Goal: Communication & Community: Answer question/provide support

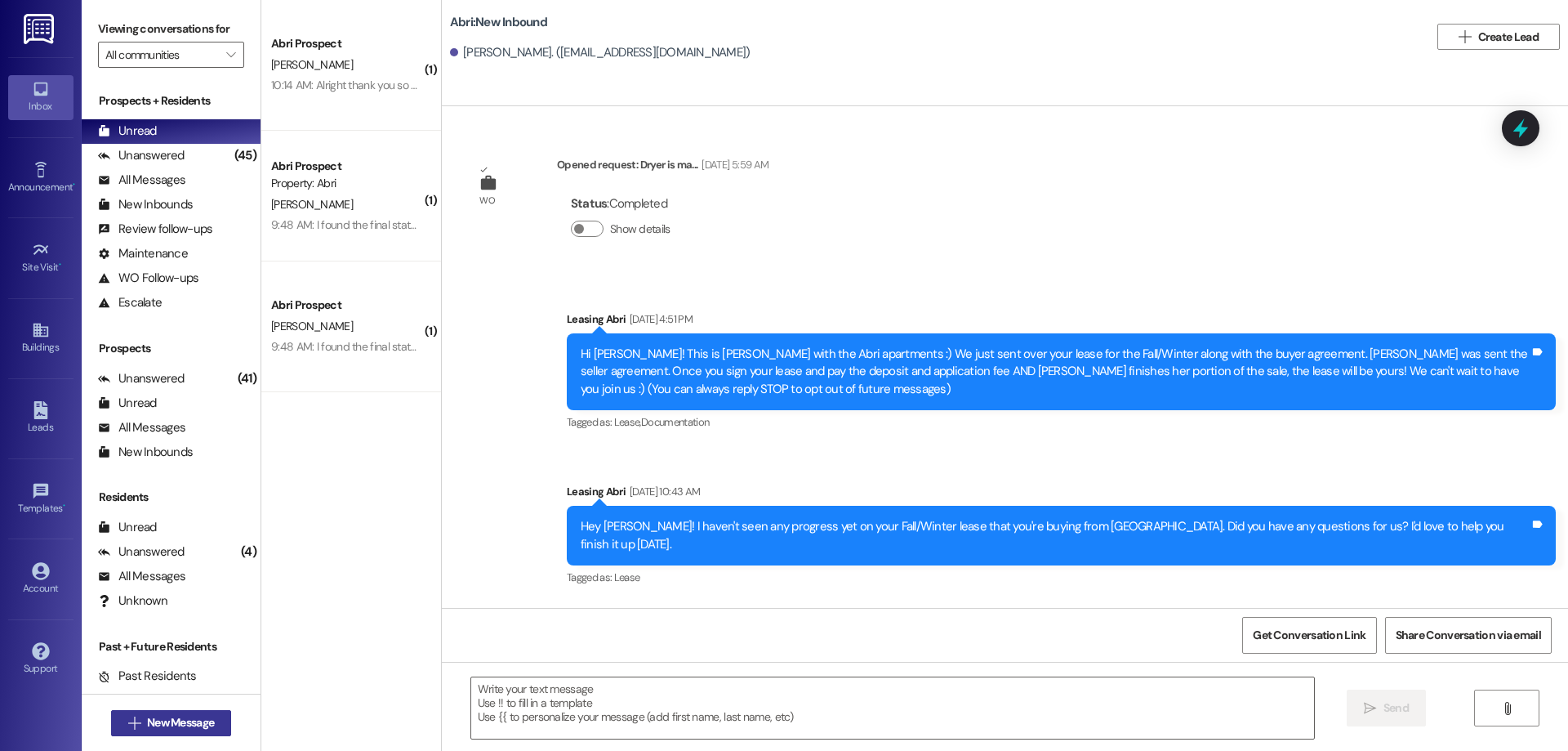
scroll to position [857, 0]
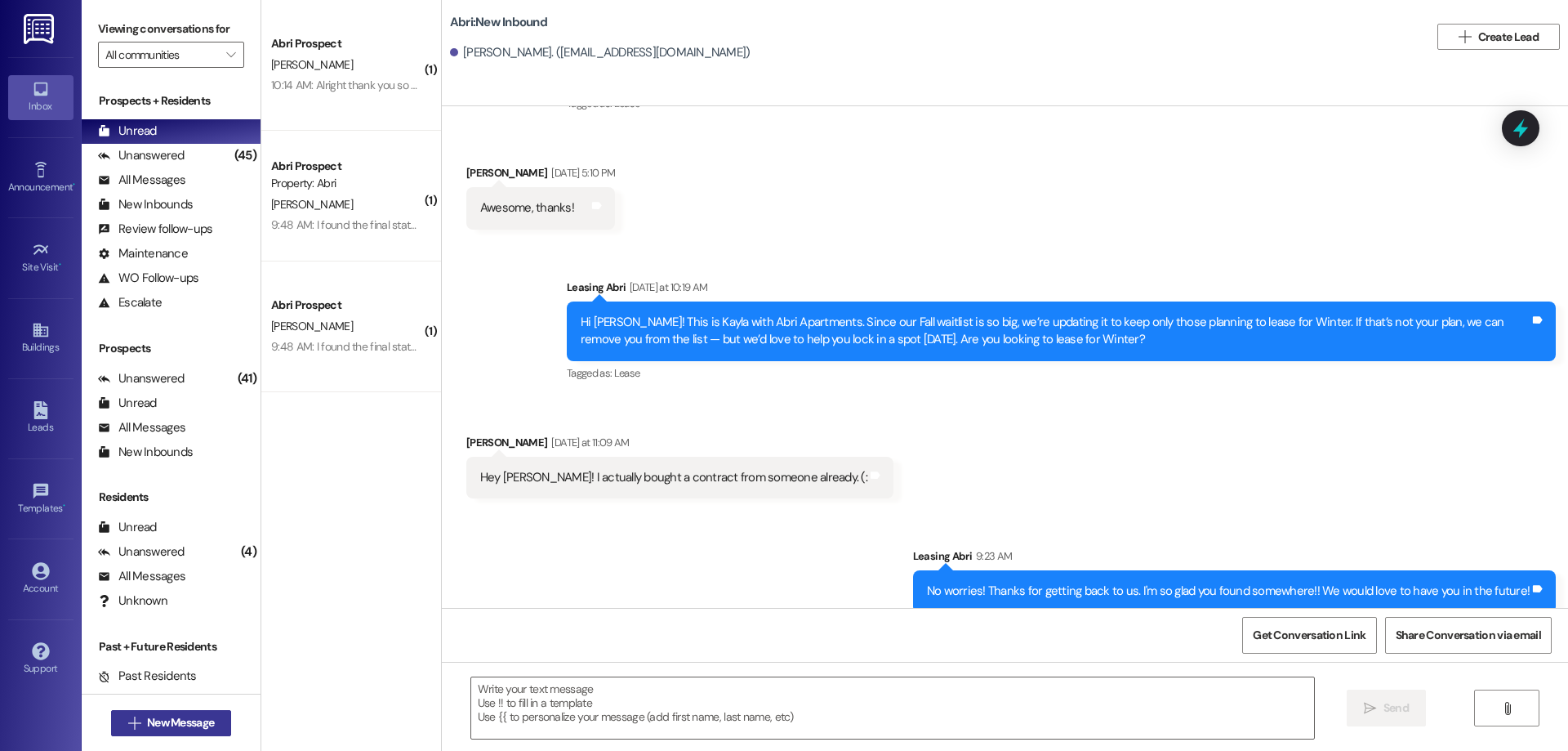
click at [164, 728] on span "New Message" at bounding box center [180, 722] width 67 height 17
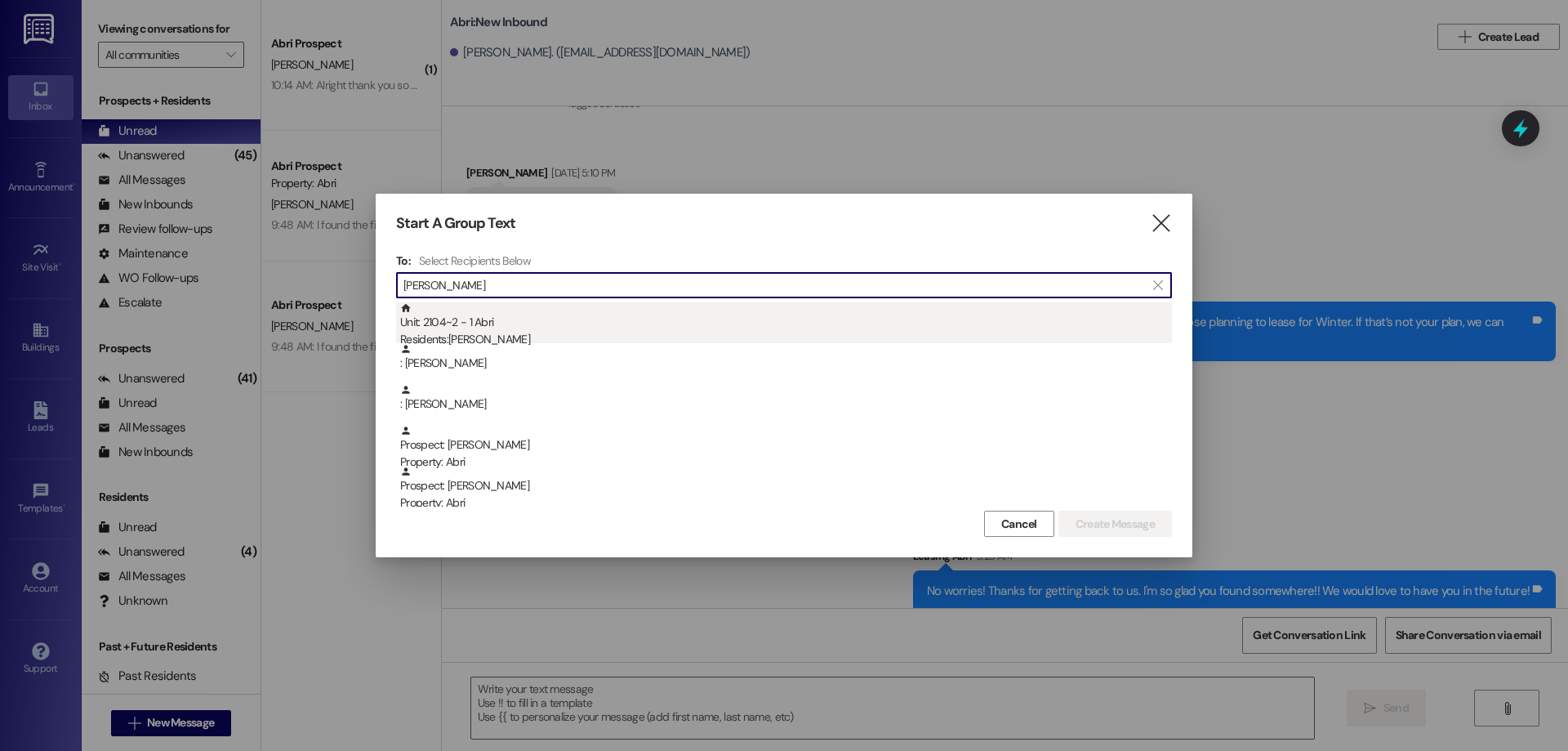
type input "[PERSON_NAME]"
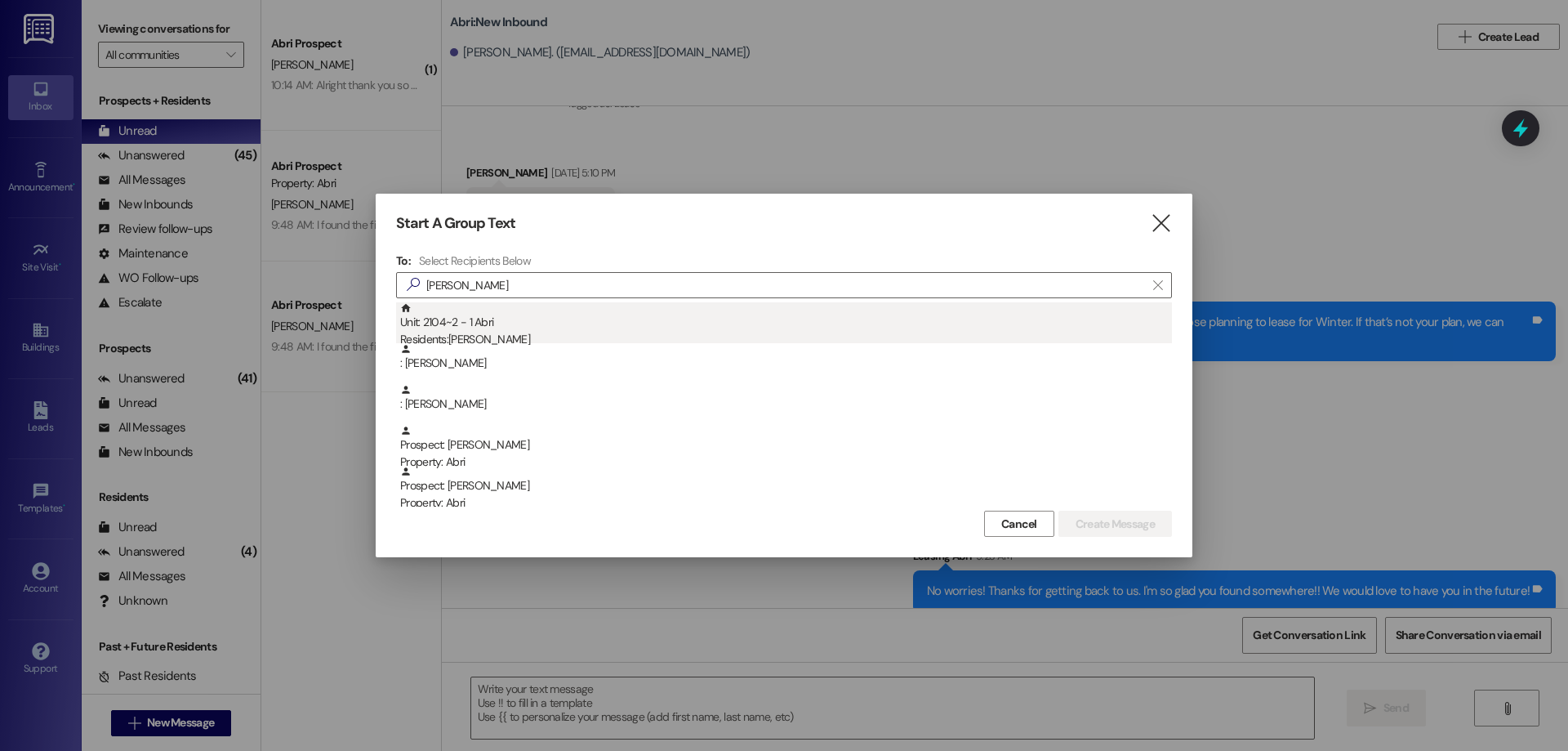
click at [571, 339] on div "Residents: [PERSON_NAME]" at bounding box center [786, 339] width 772 height 17
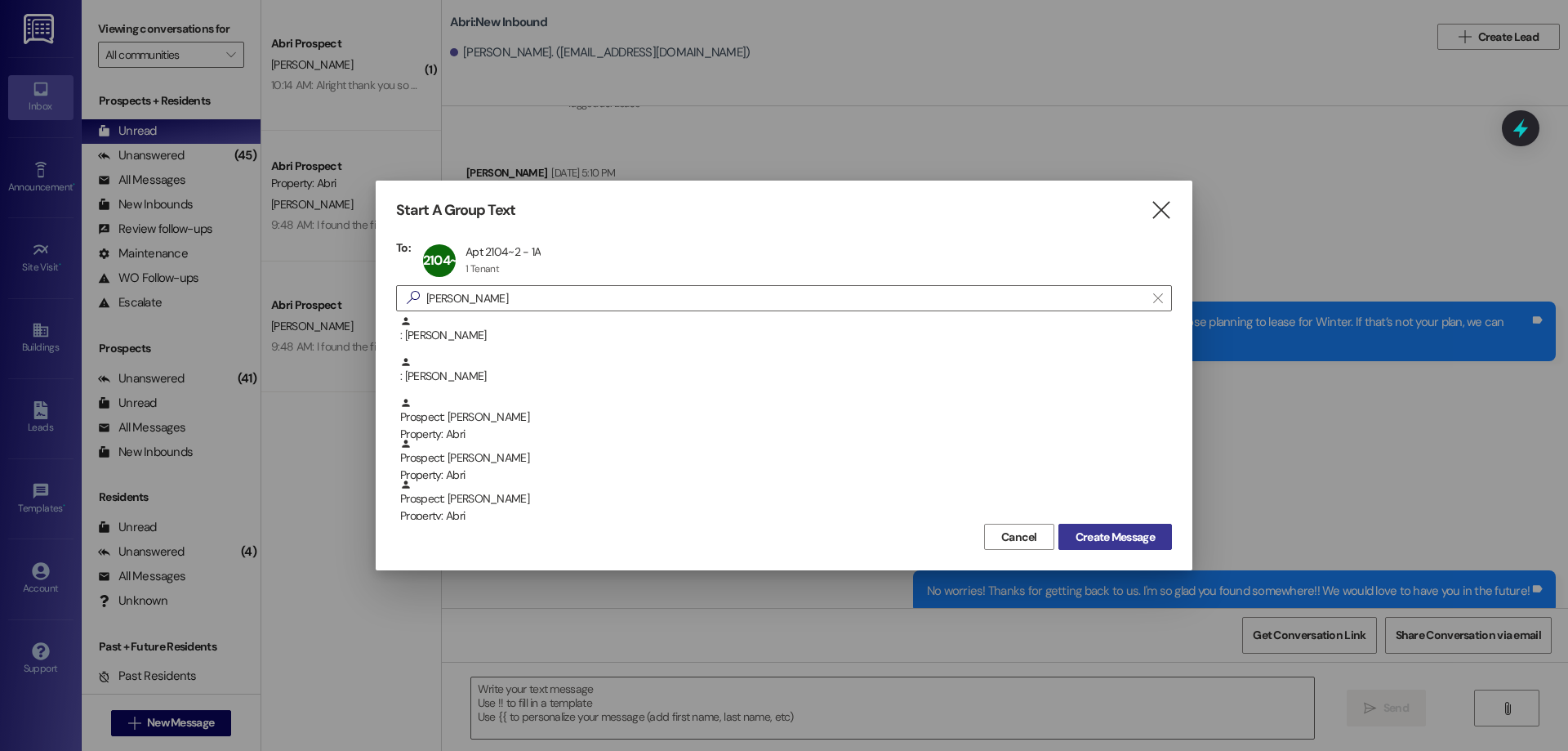
click at [1096, 544] on span "Create Message" at bounding box center [1115, 537] width 79 height 17
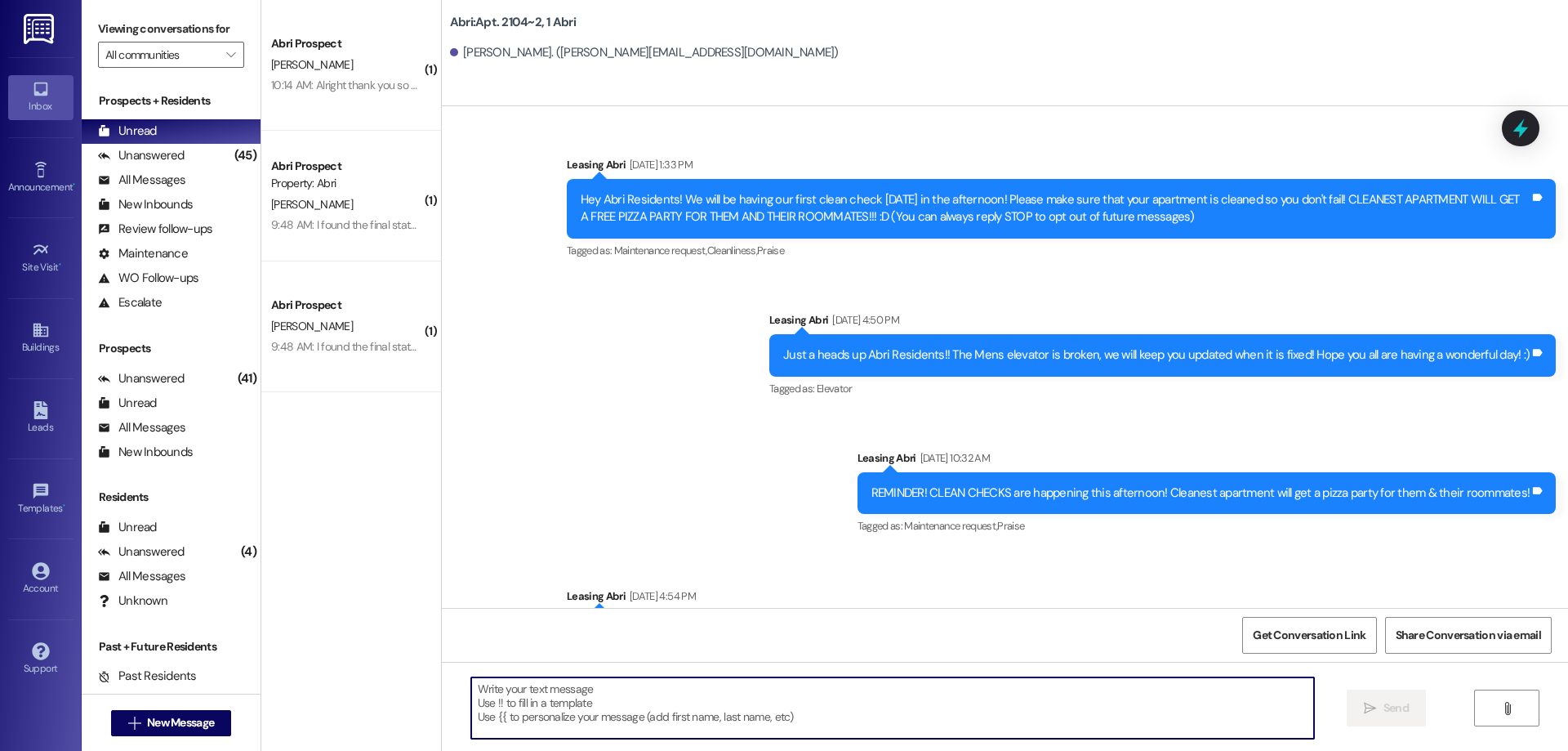
scroll to position [57298, 0]
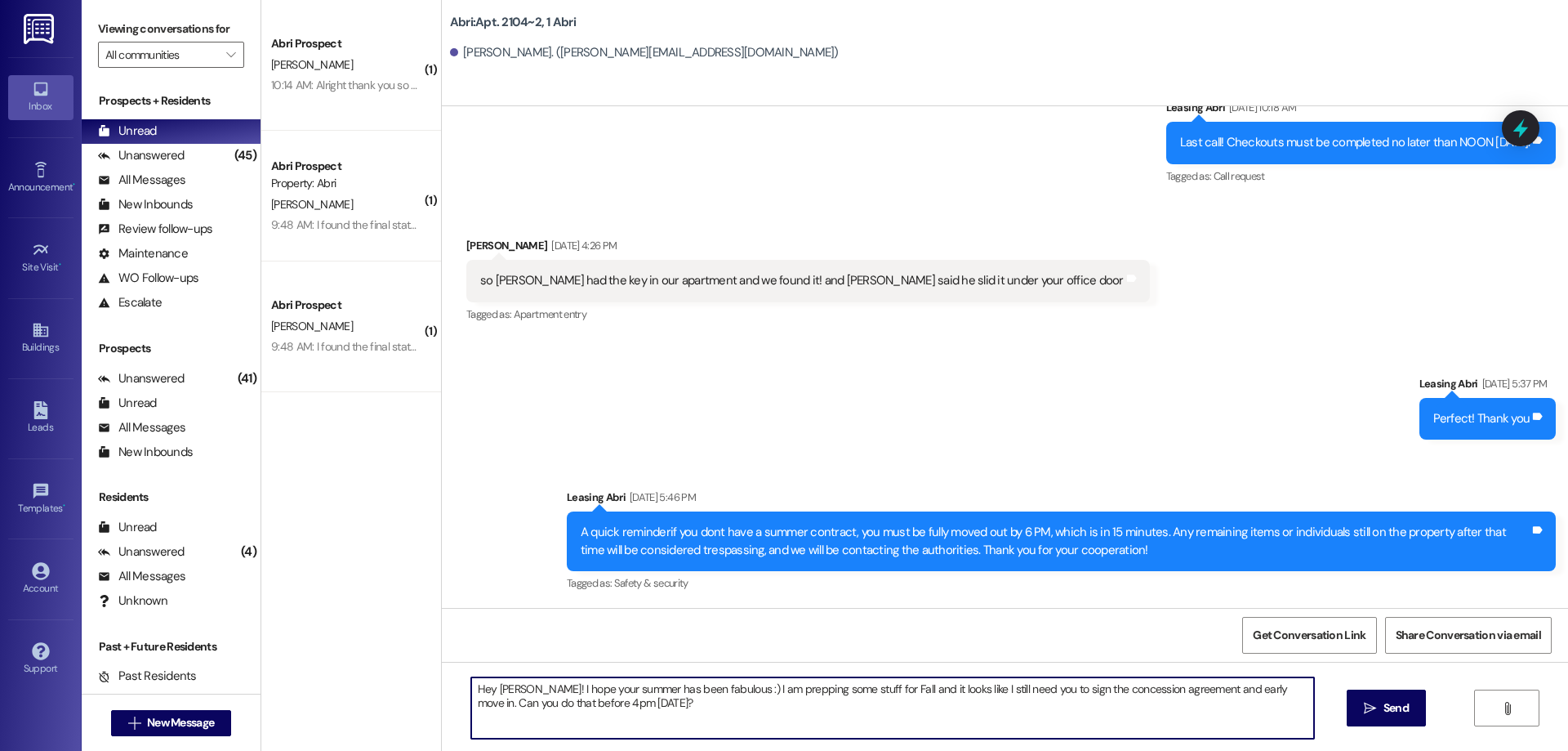
type textarea "Hey [PERSON_NAME]! I hope your summer has been fabulous :) I am prepping some s…"
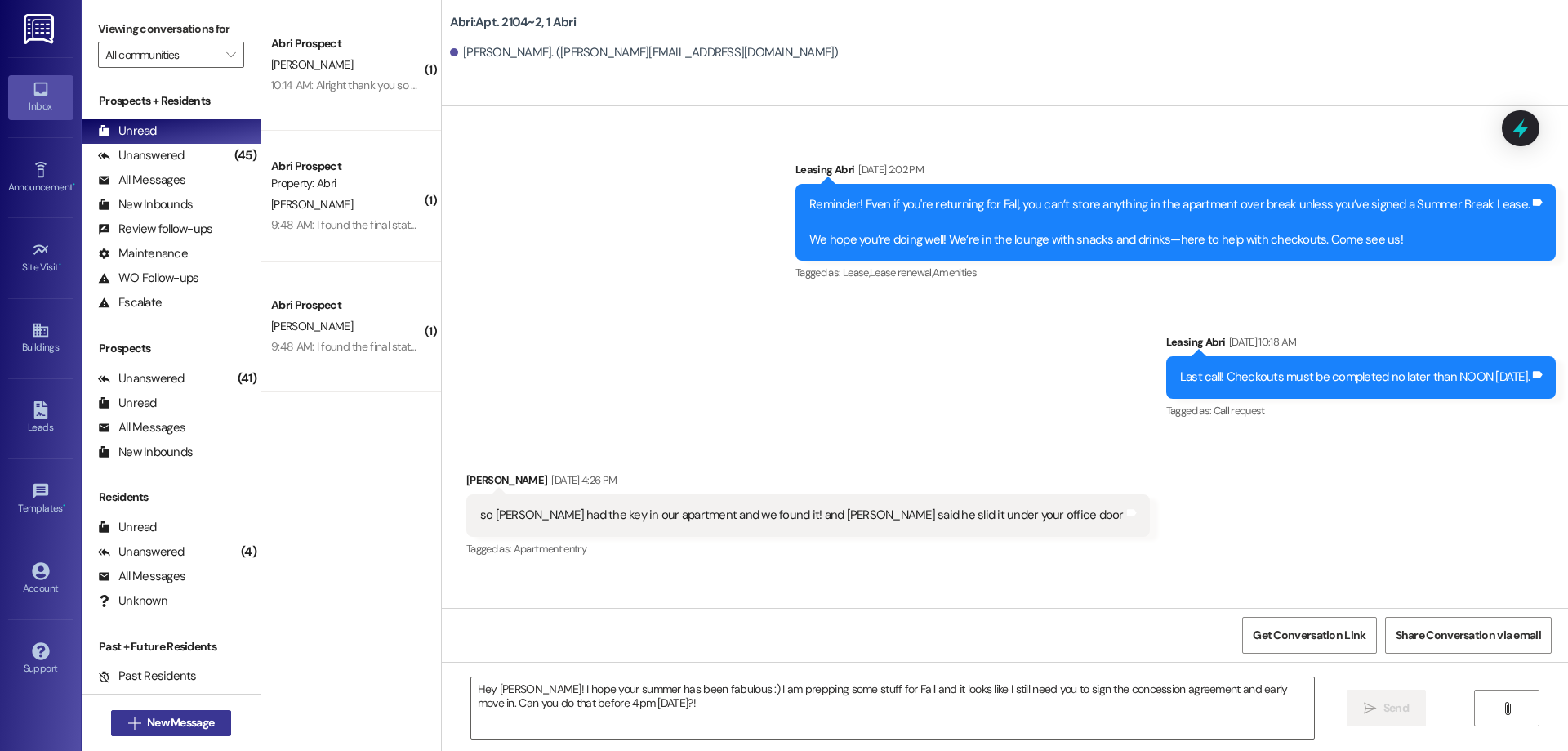
click at [216, 725] on button " New Message" at bounding box center [171, 723] width 121 height 26
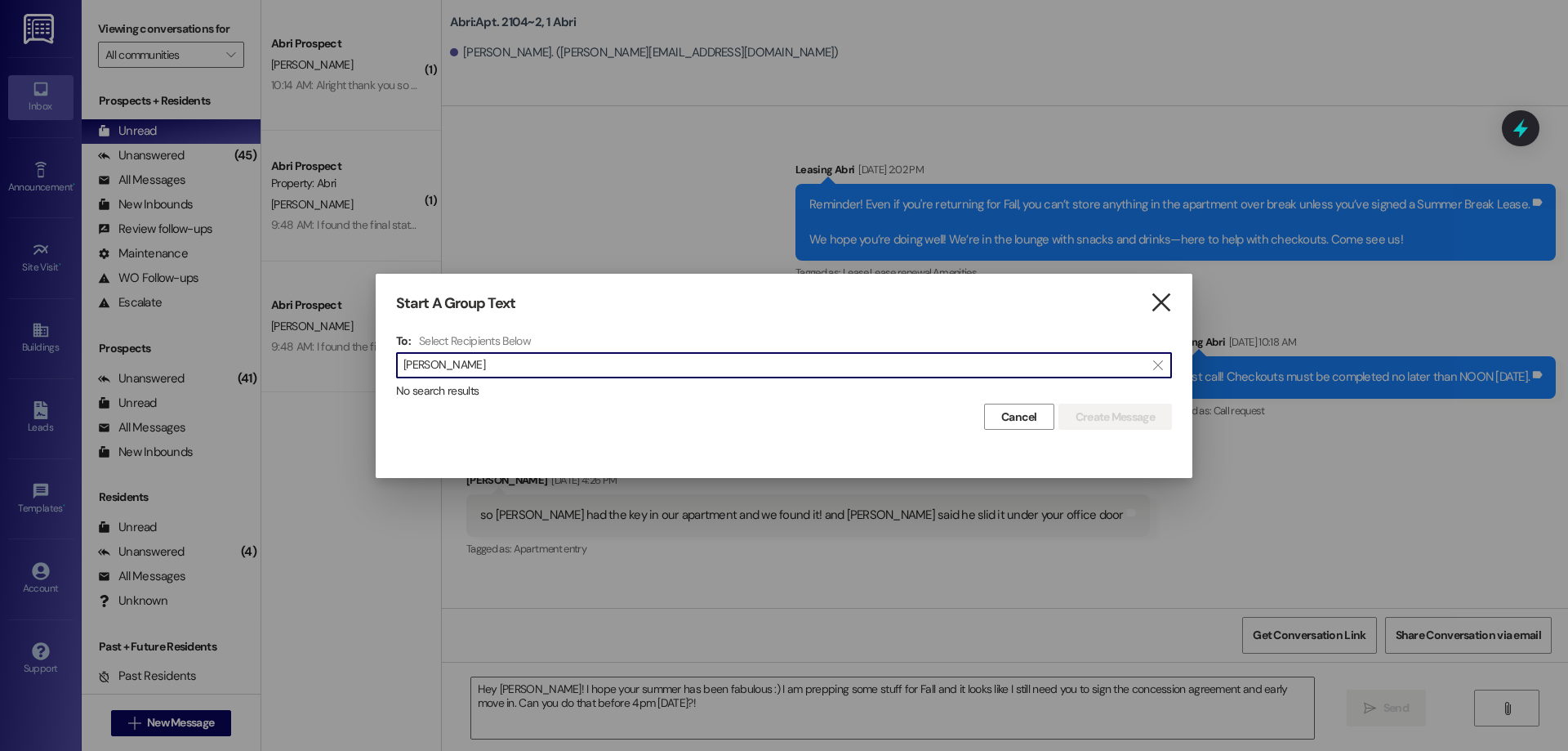
type input "[PERSON_NAME]"
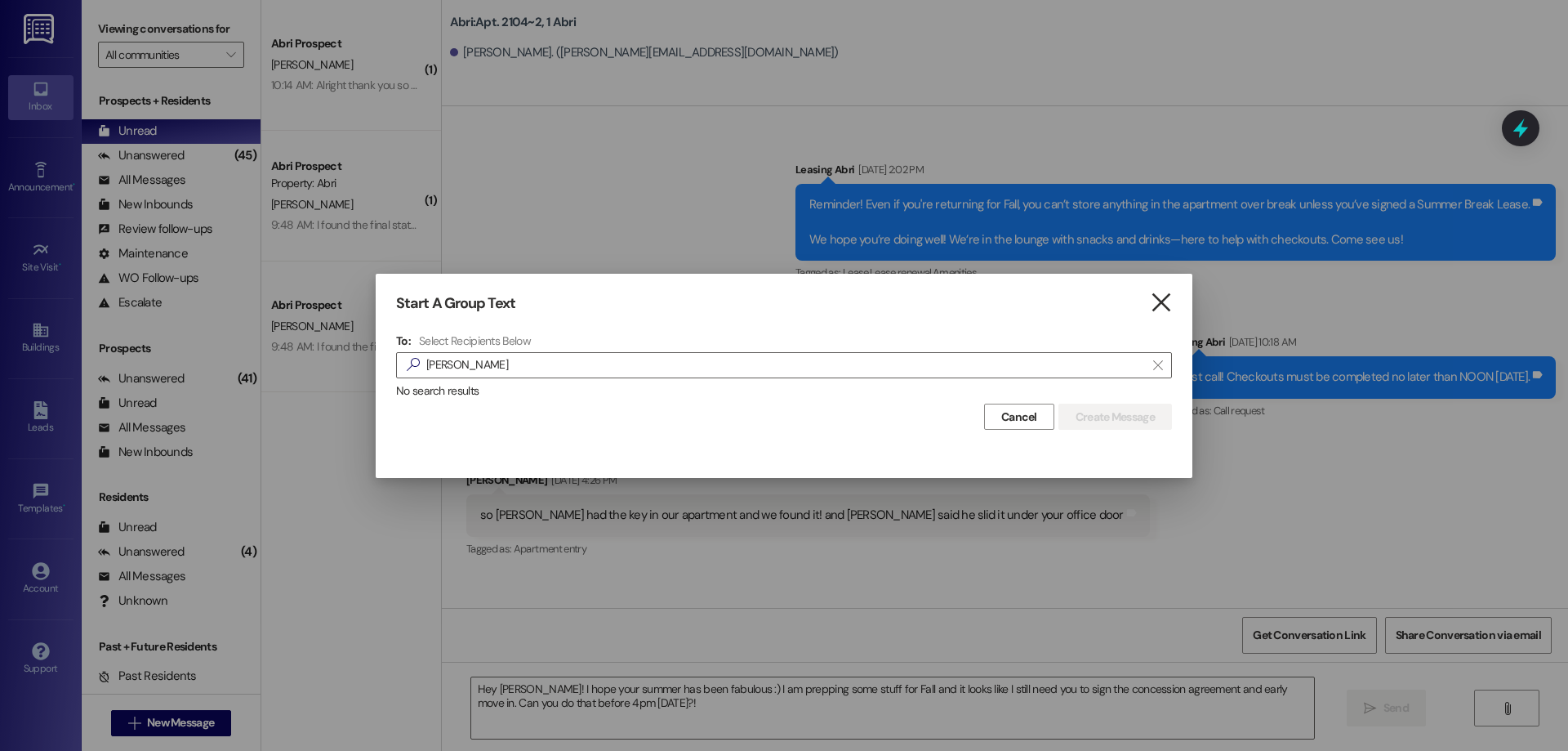
click at [1162, 301] on icon "" at bounding box center [1161, 302] width 22 height 17
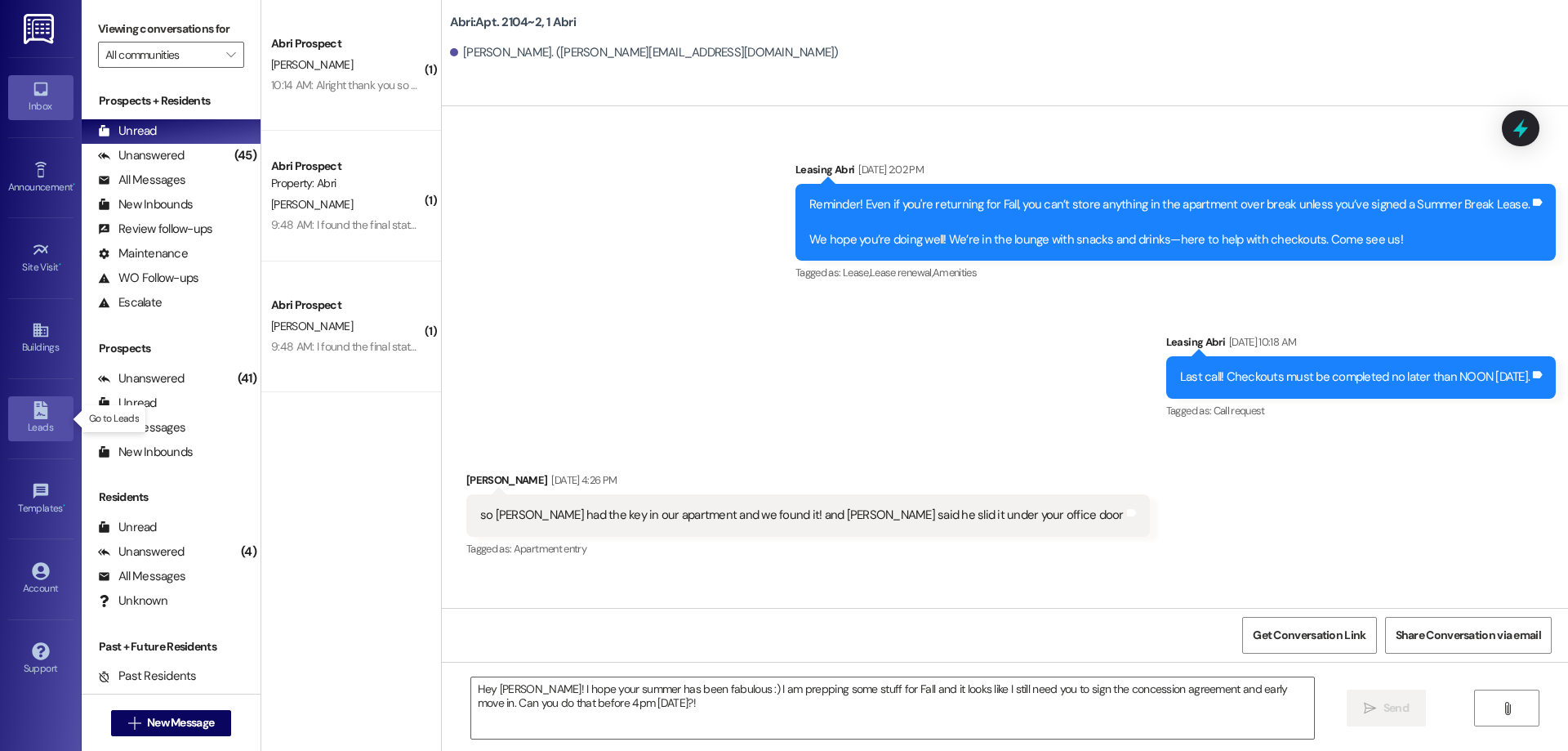
click at [25, 428] on div "Leads" at bounding box center [40, 427] width 82 height 16
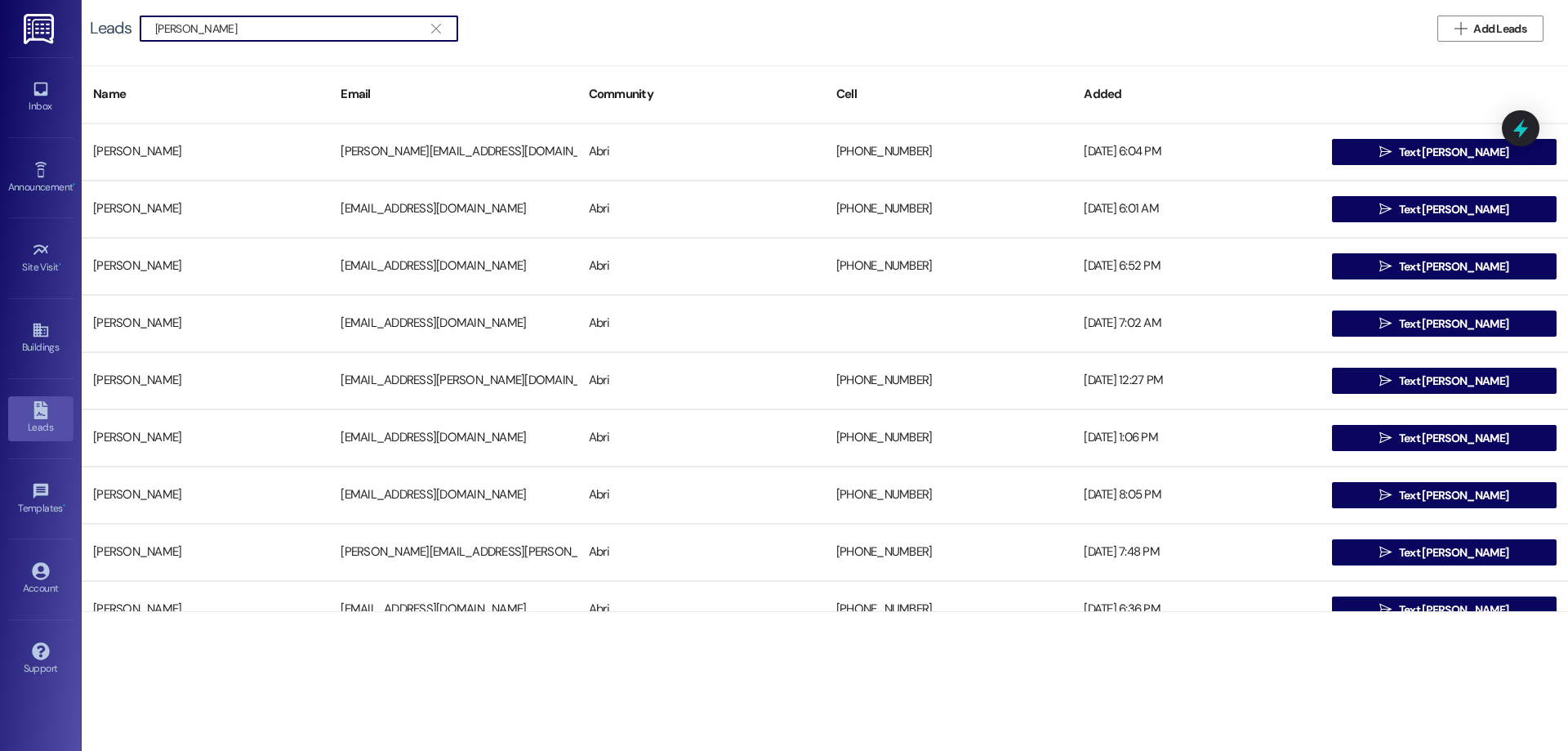
type input "[PERSON_NAME]"
click at [50, 418] on link "Leads" at bounding box center [40, 418] width 65 height 44
click at [50, 189] on div "Announcement •" at bounding box center [40, 187] width 82 height 16
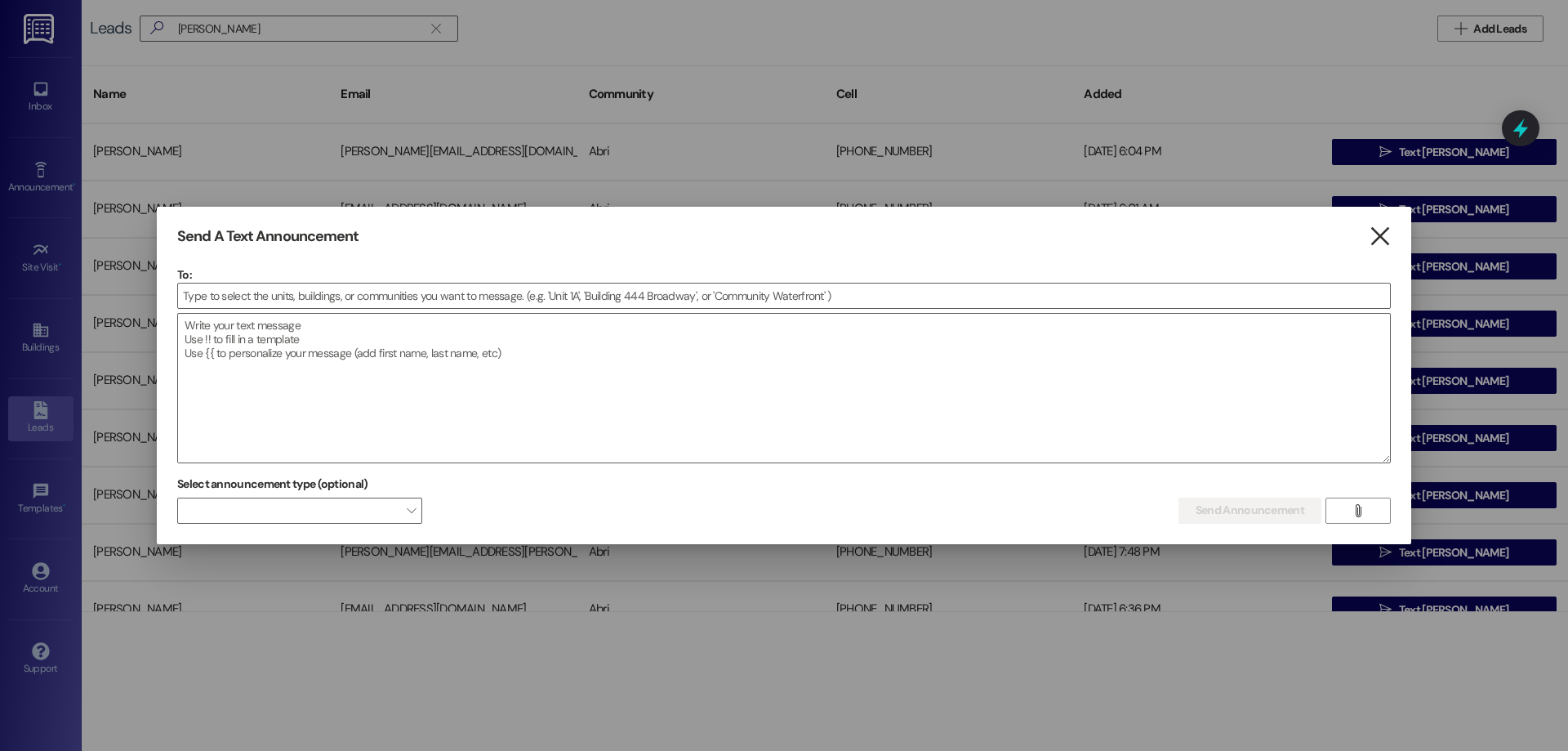
click at [1387, 229] on icon "" at bounding box center [1379, 236] width 22 height 17
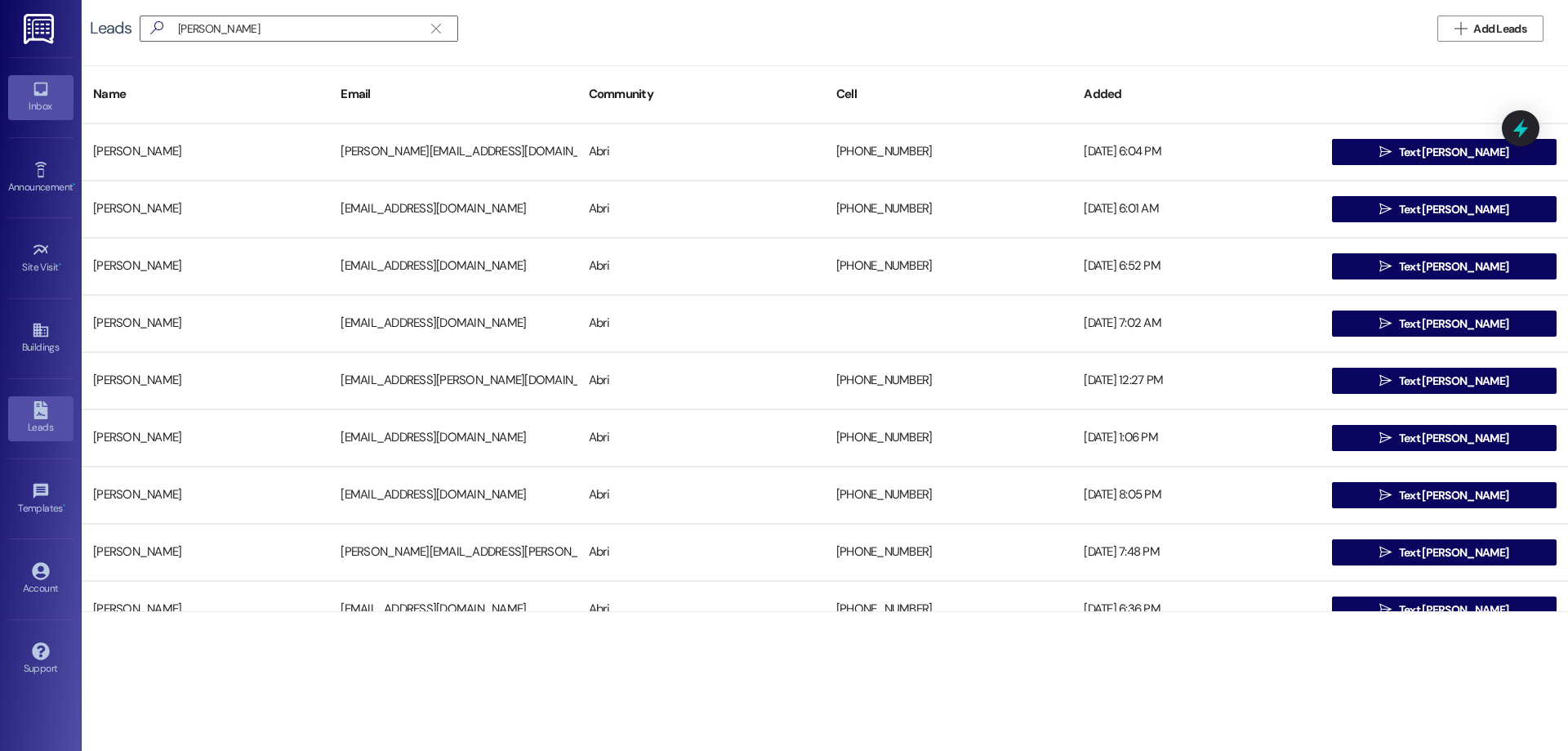
click at [55, 100] on div "Inbox" at bounding box center [40, 106] width 82 height 16
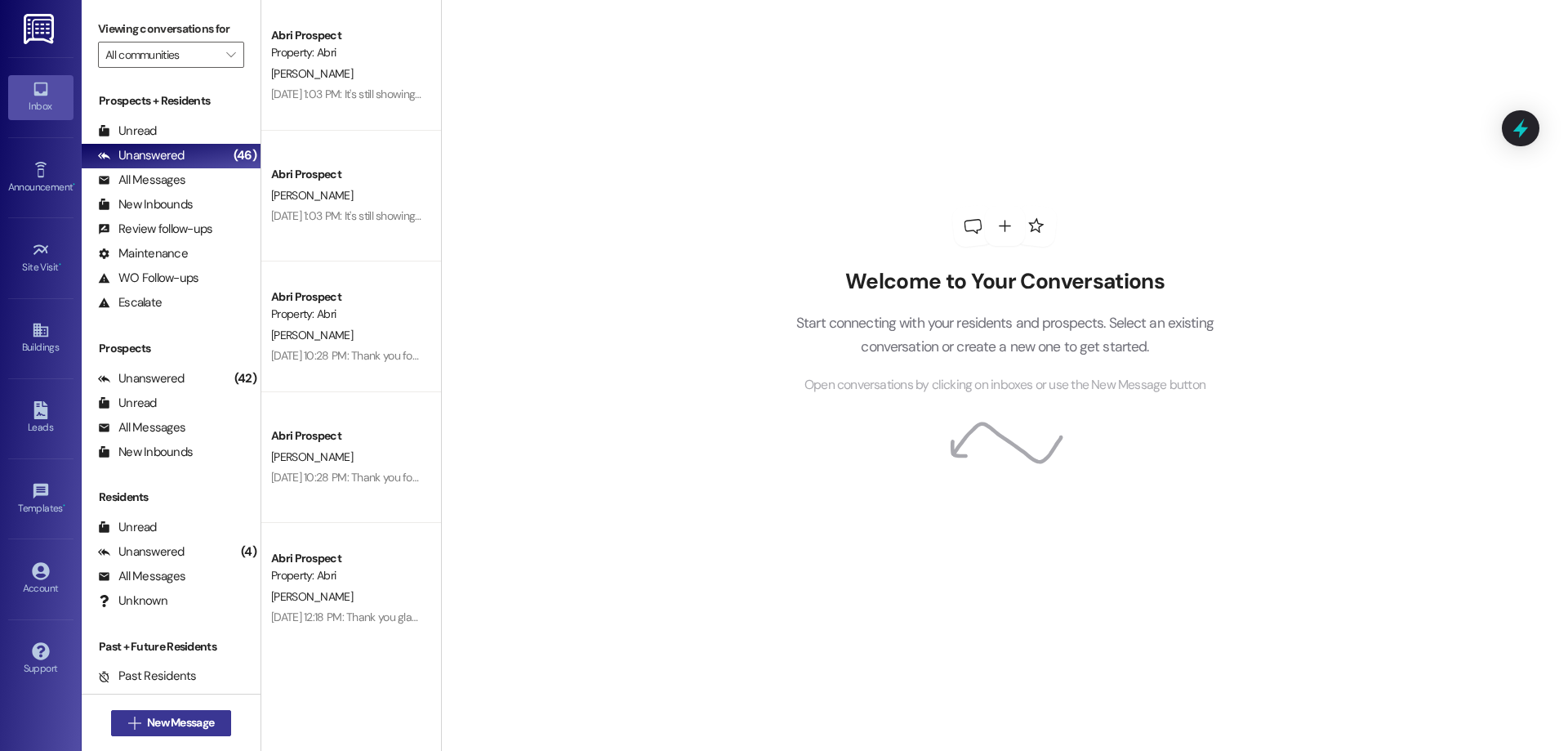
click at [204, 719] on span "New Message" at bounding box center [180, 722] width 67 height 17
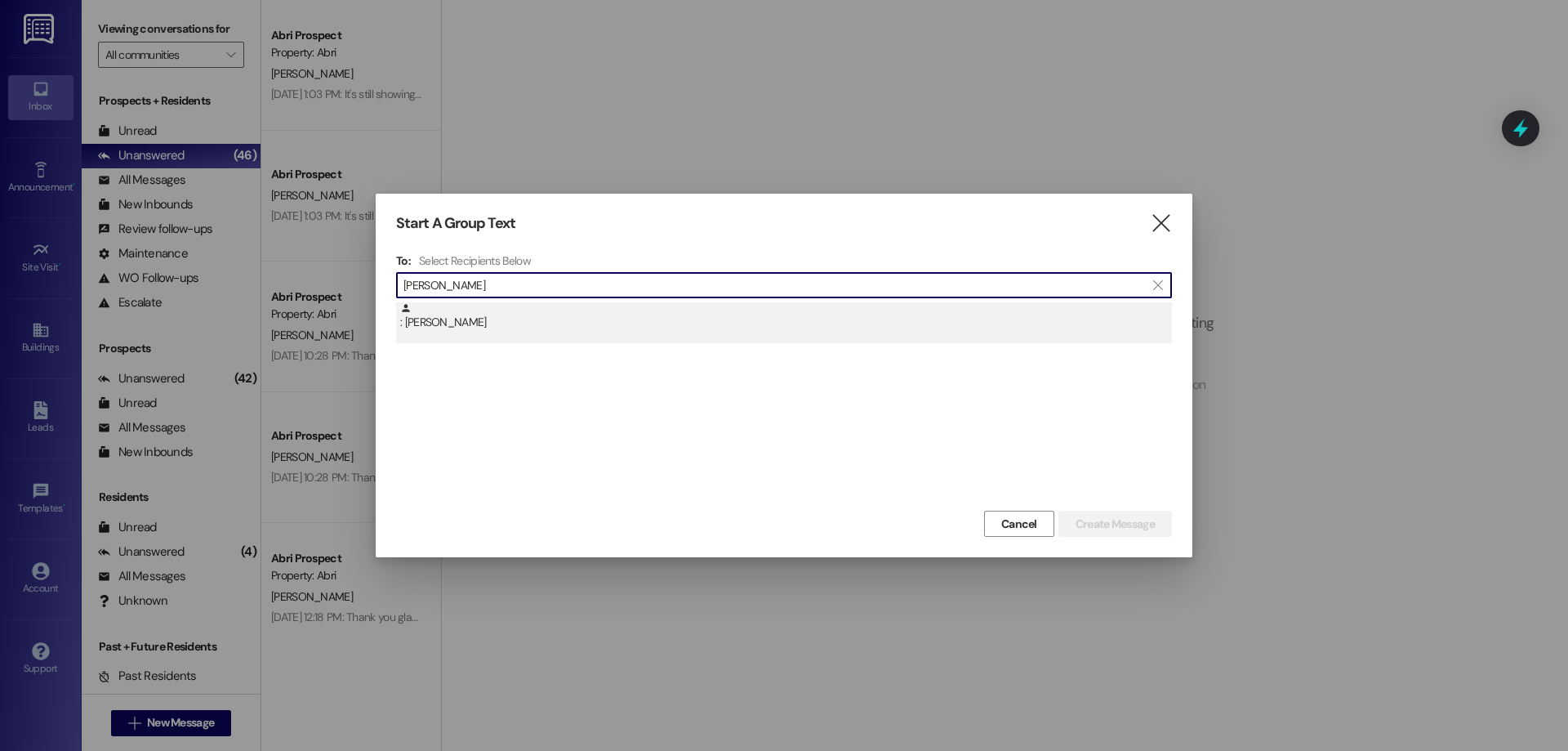
type input "[PERSON_NAME]"
click at [422, 319] on div ": [PERSON_NAME]" at bounding box center [786, 316] width 772 height 29
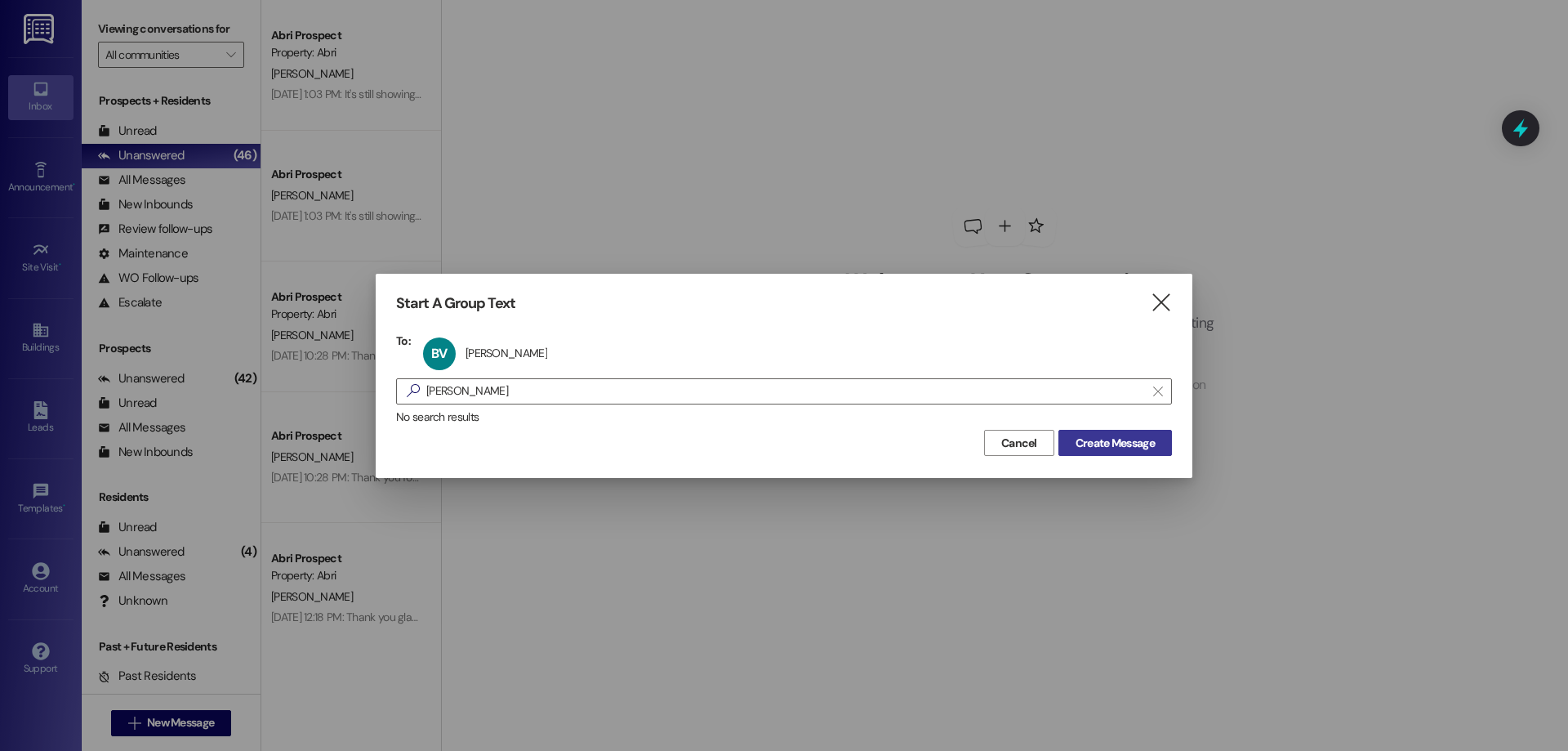
click at [1125, 439] on span "Create Message" at bounding box center [1115, 443] width 79 height 17
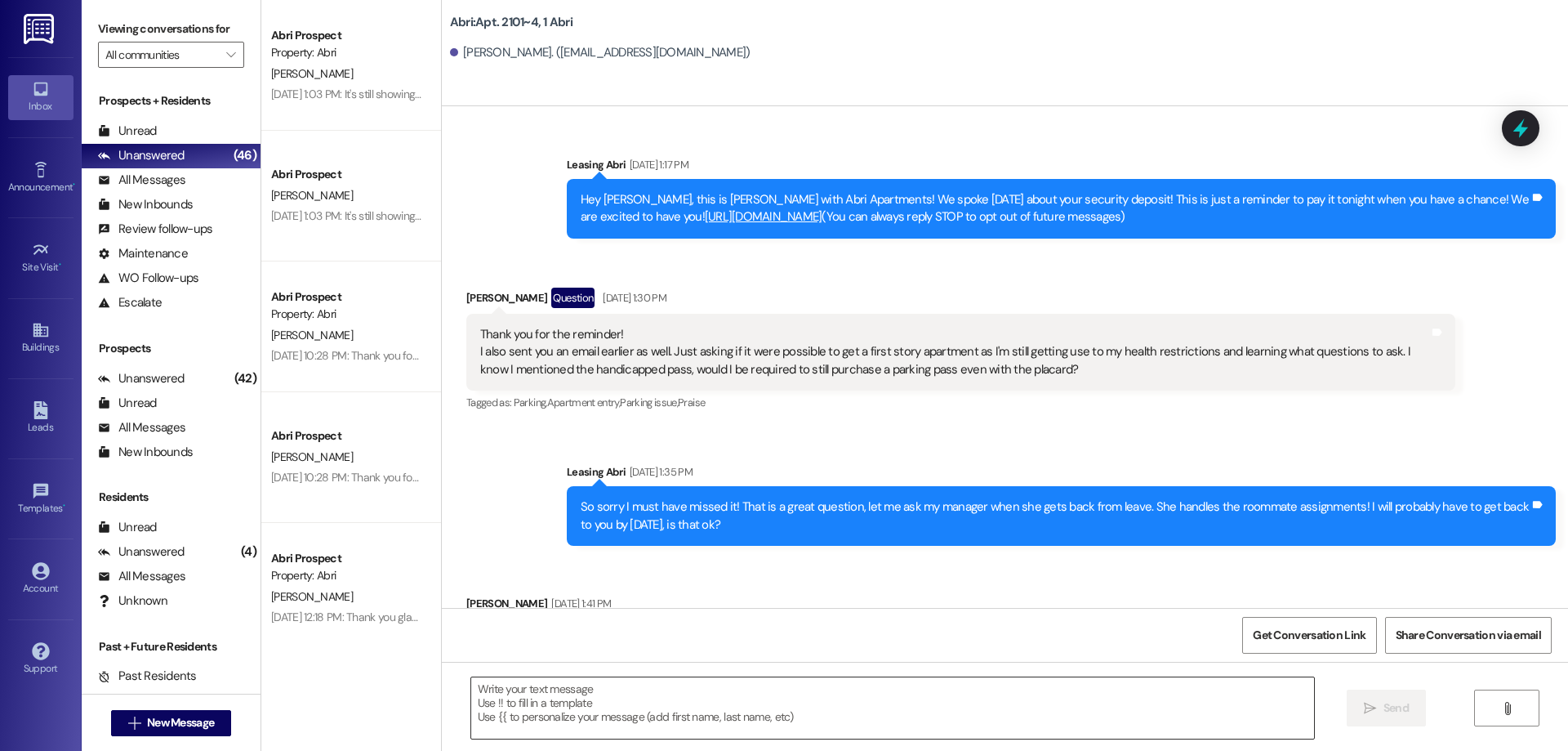
click at [802, 727] on textarea at bounding box center [893, 707] width 843 height 61
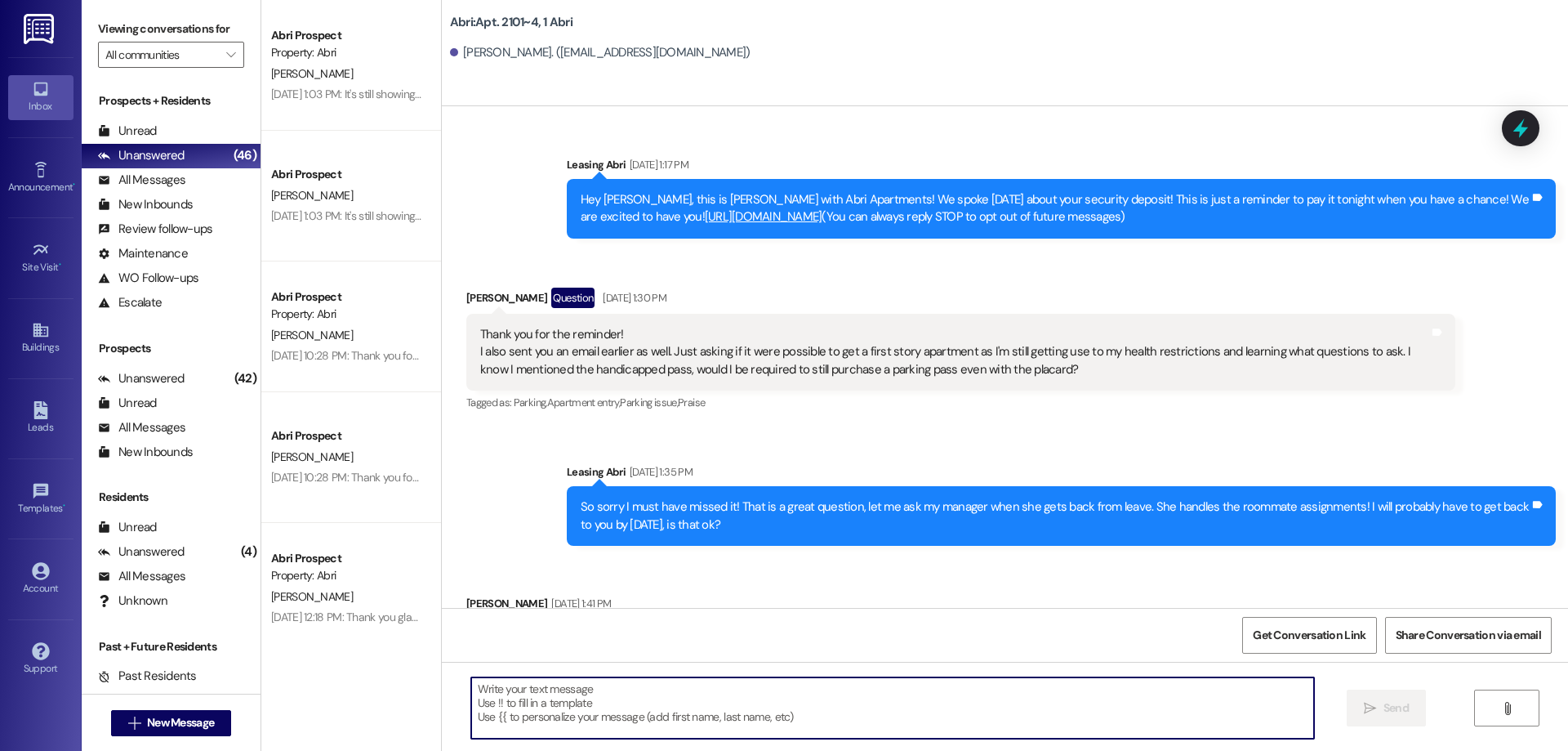
scroll to position [40516, 0]
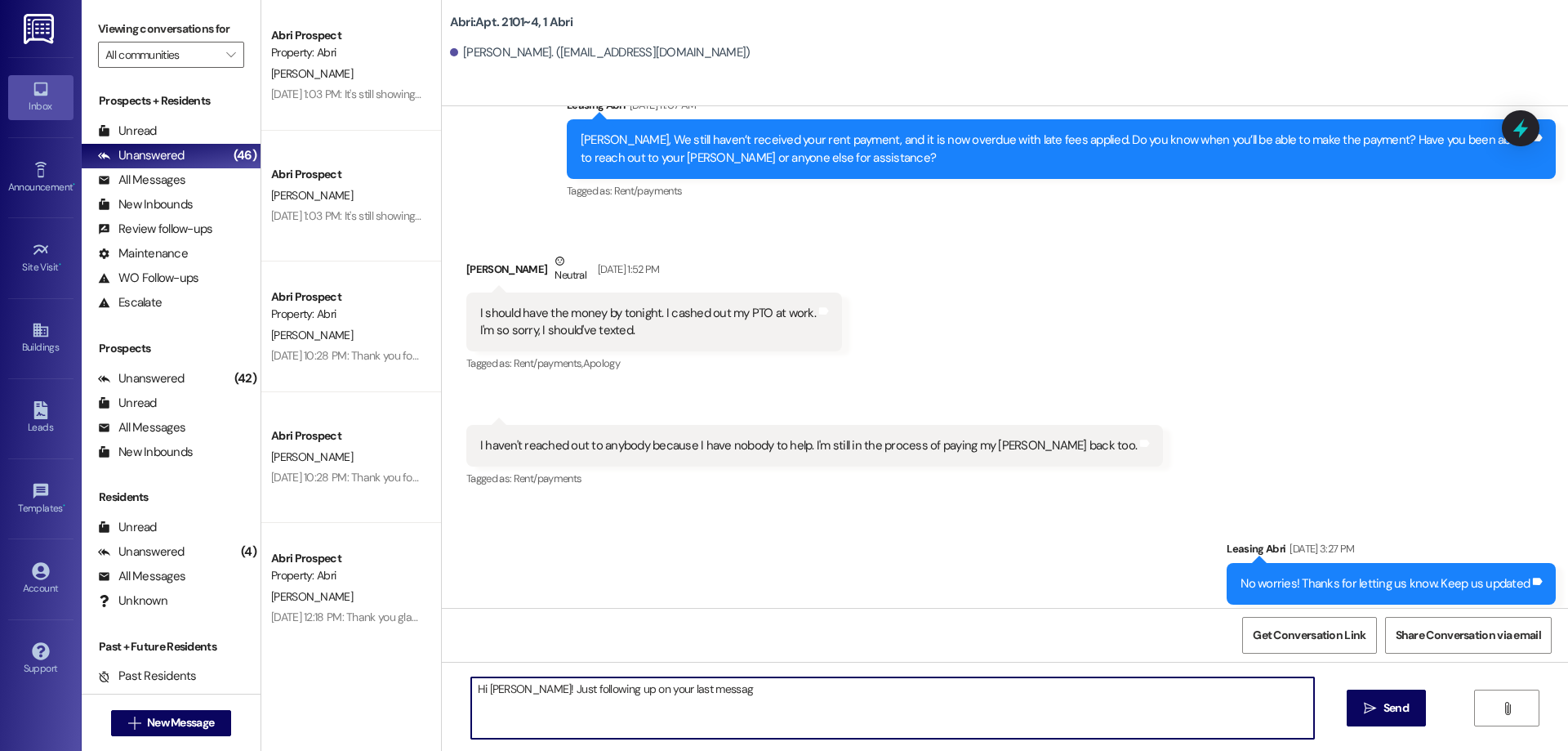
type textarea "Hi [PERSON_NAME]! Just following up on your last message"
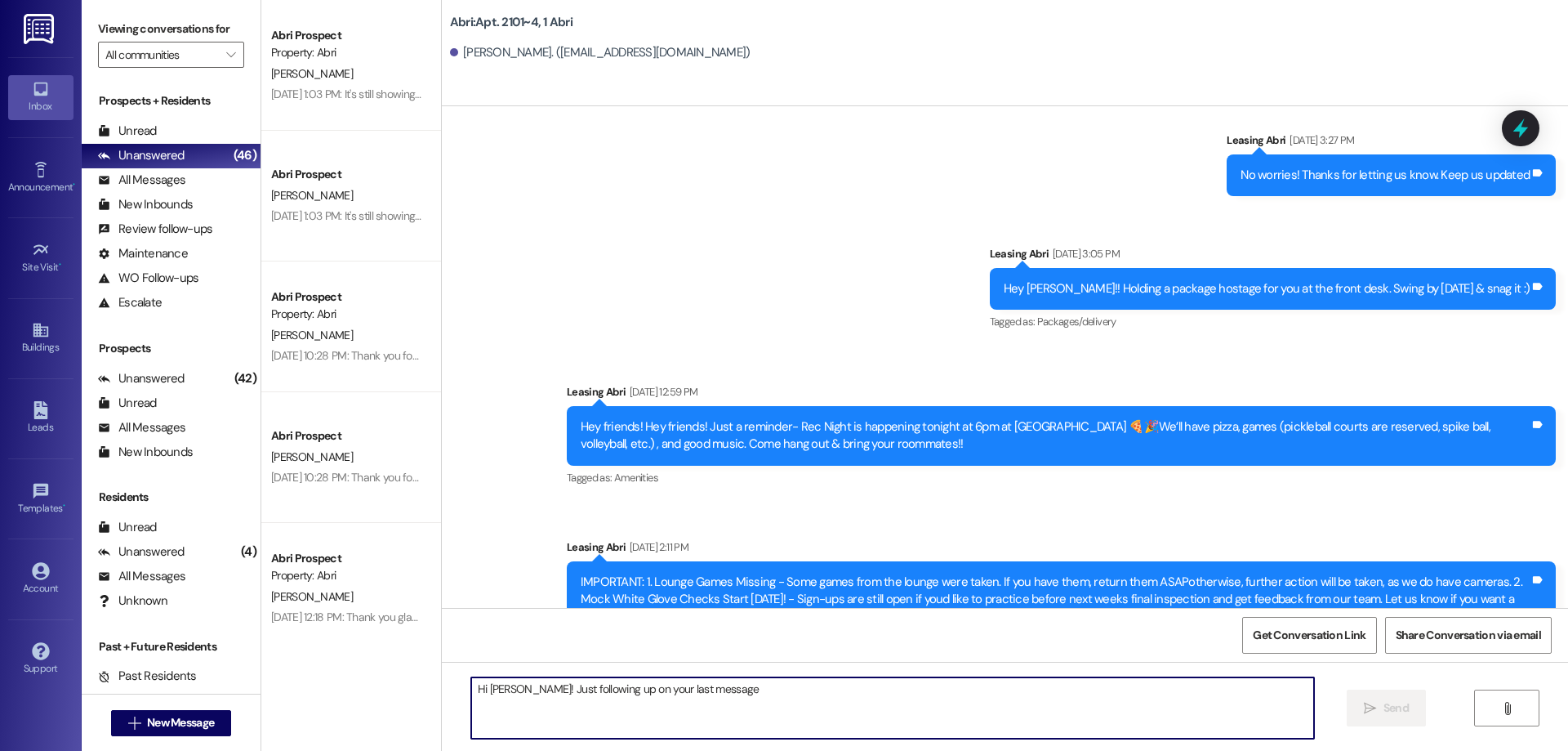
scroll to position [41578, 0]
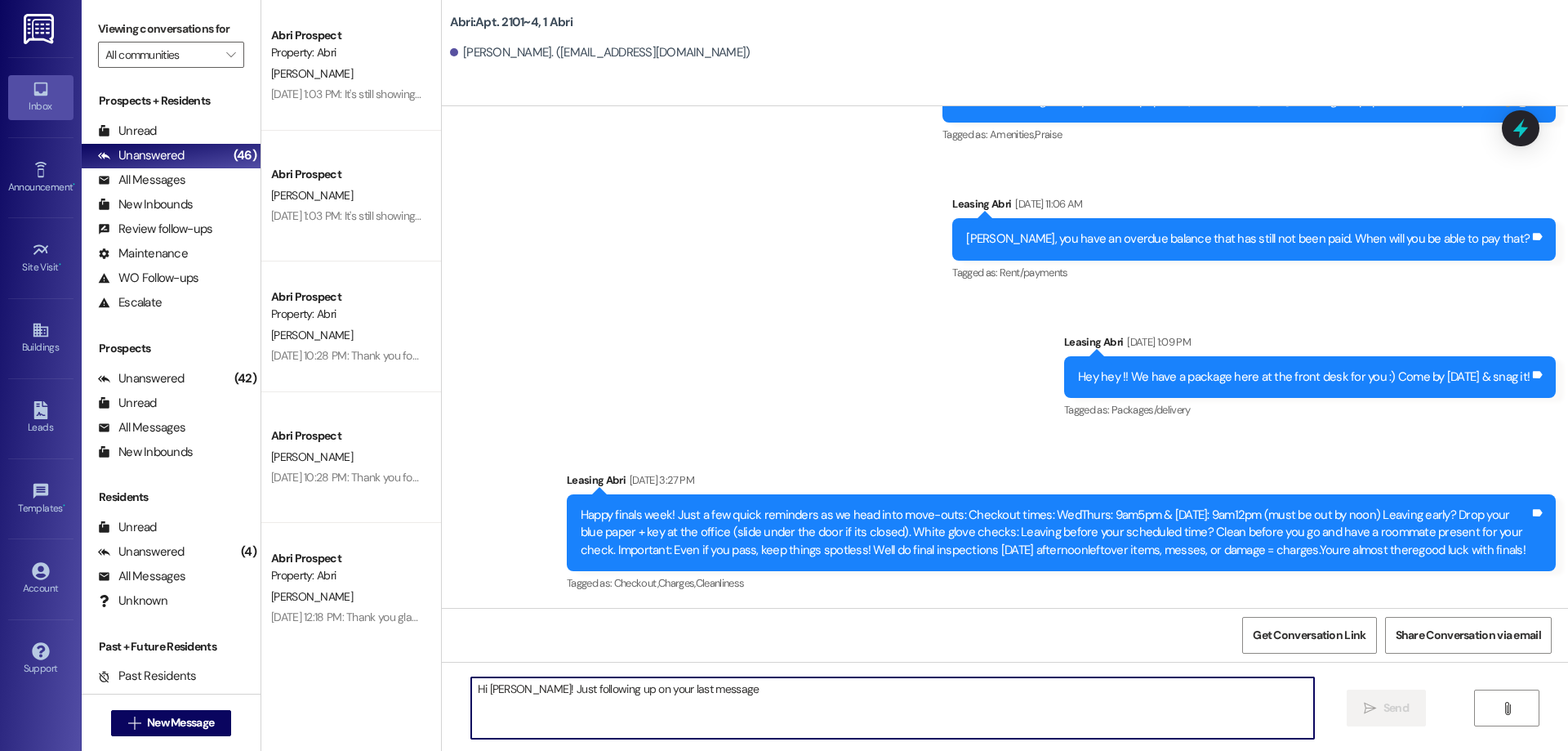
click at [170, 708] on div " New Message" at bounding box center [171, 723] width 121 height 41
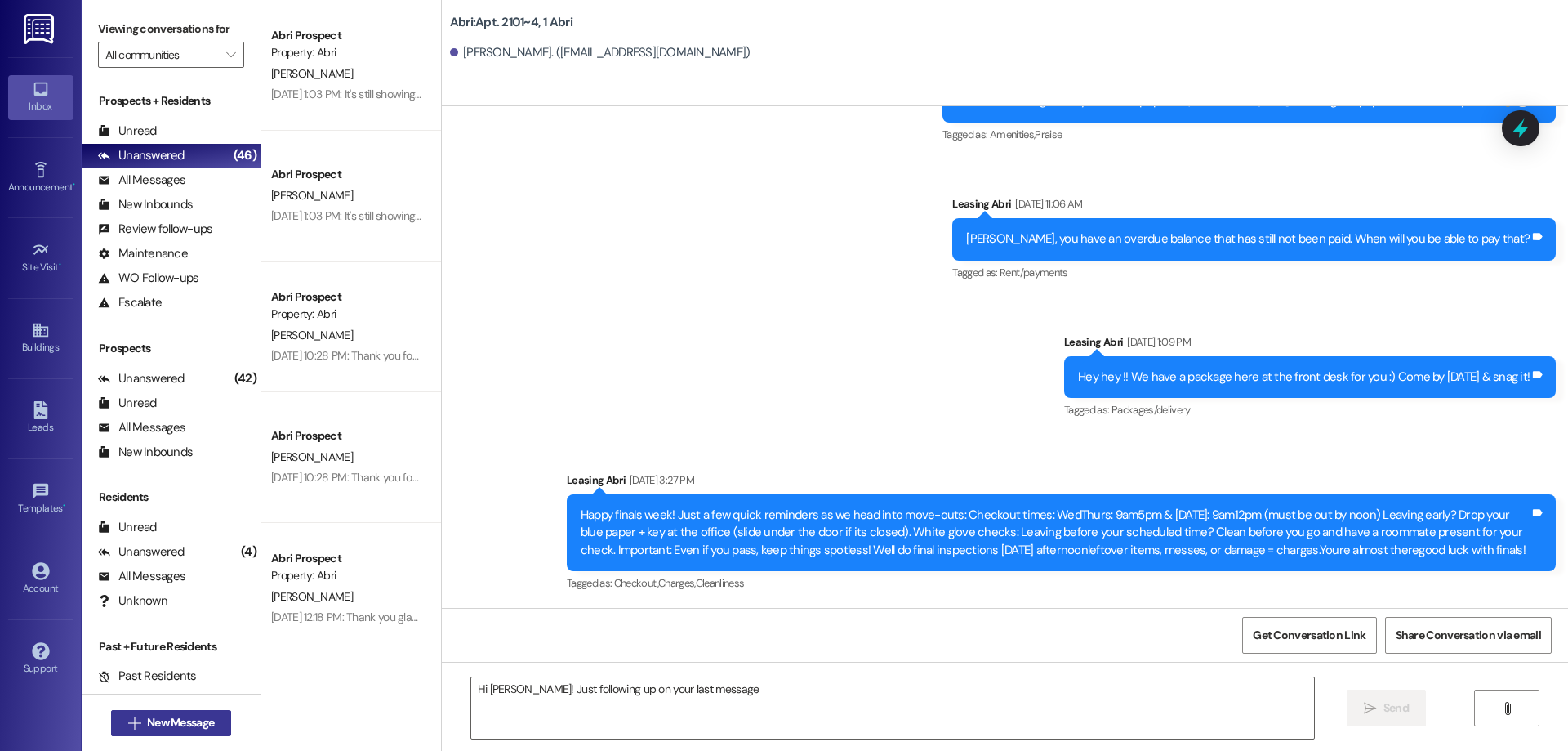
click at [182, 719] on span "New Message" at bounding box center [180, 722] width 67 height 17
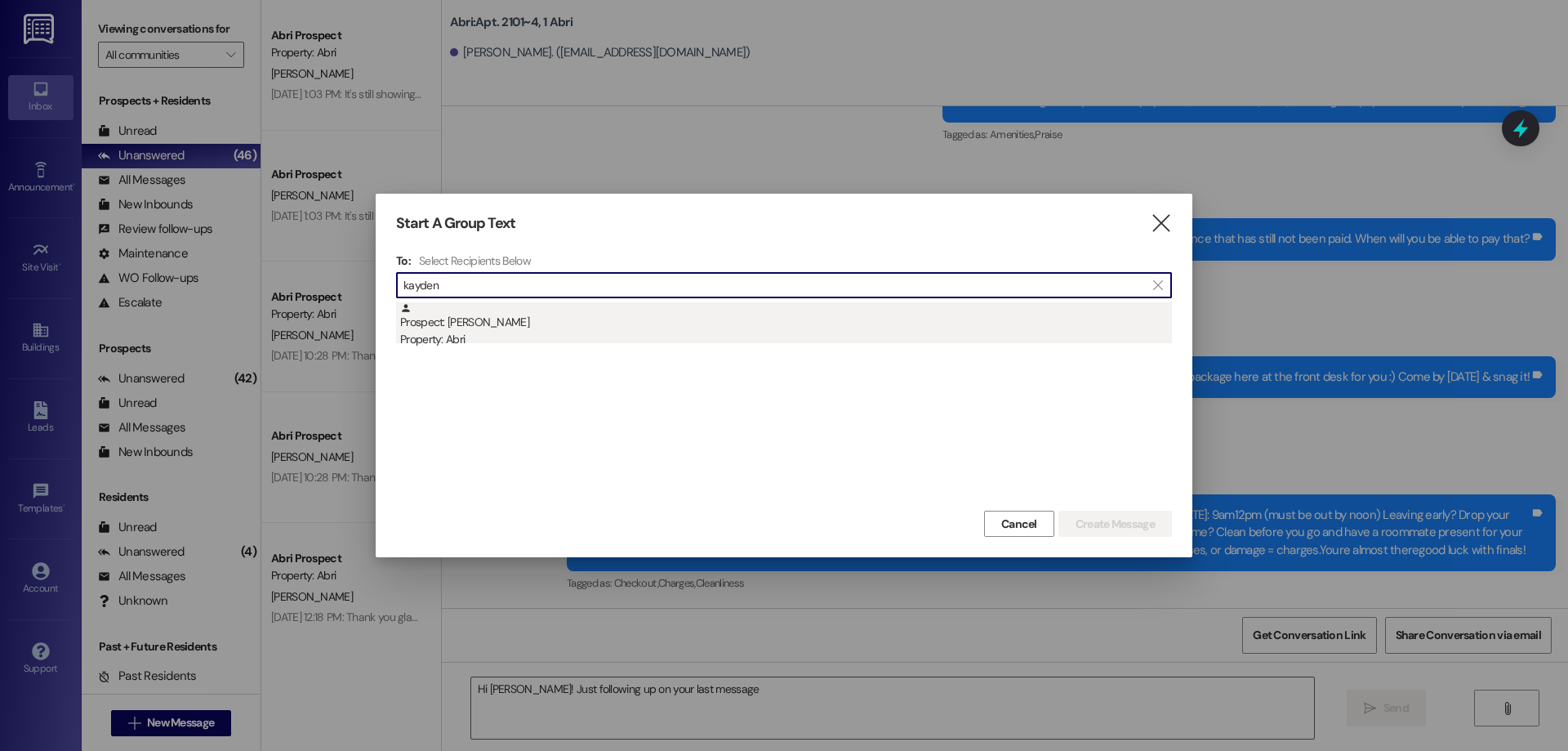
type input "kayden"
click at [646, 320] on div "Prospect: [PERSON_NAME] Property: [PERSON_NAME]" at bounding box center [786, 325] width 772 height 47
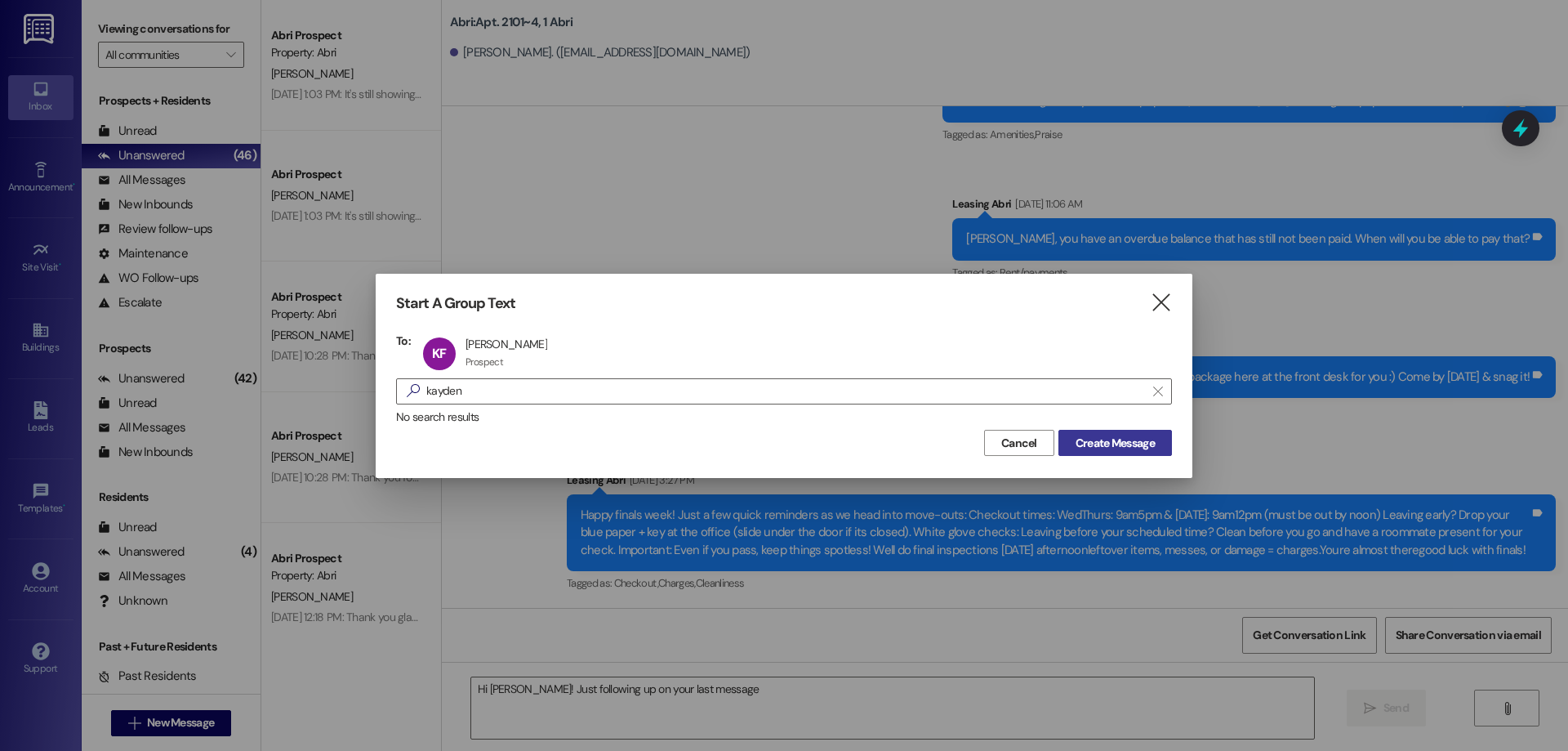
click at [1110, 438] on span "Create Message" at bounding box center [1115, 443] width 79 height 17
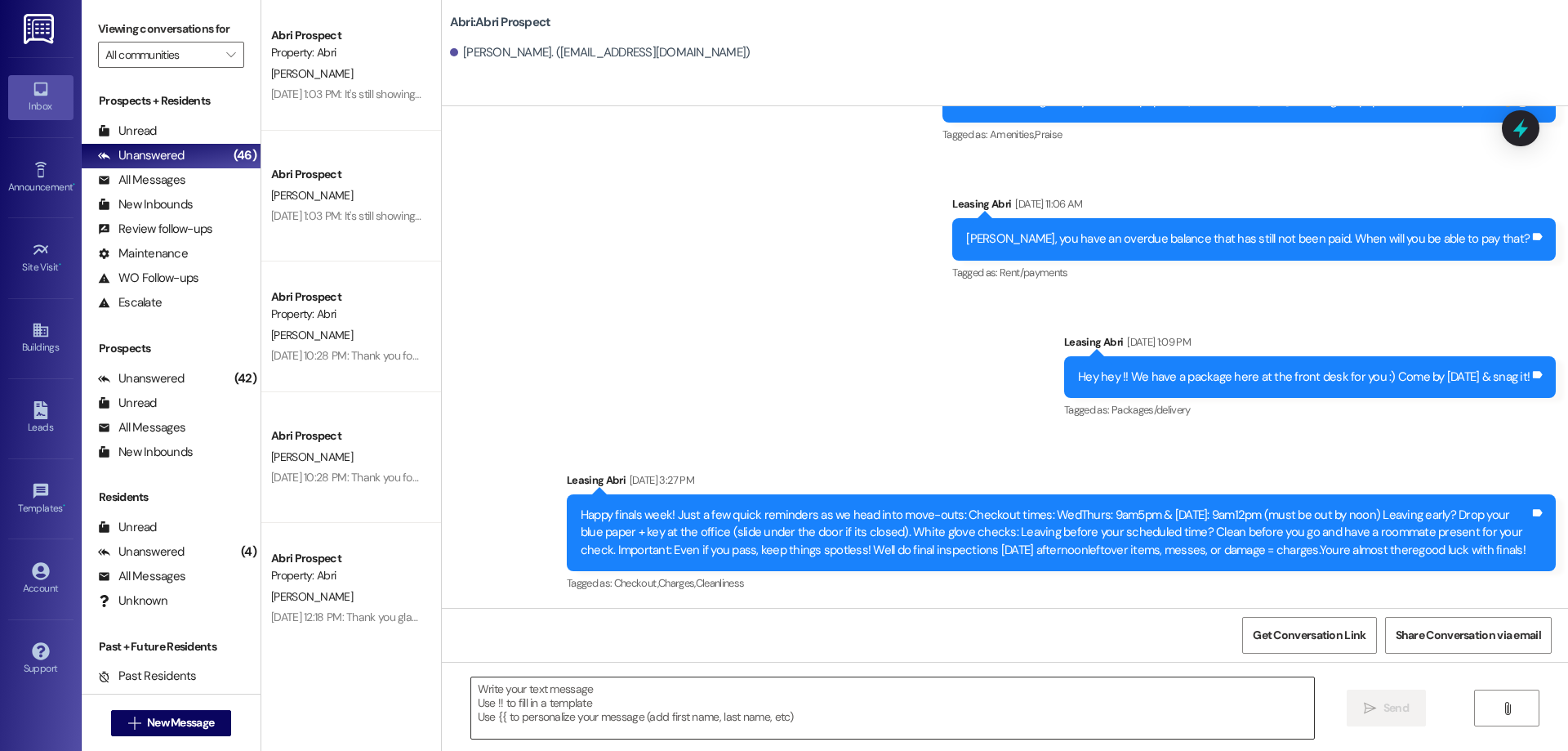
click at [683, 707] on textarea at bounding box center [893, 707] width 843 height 61
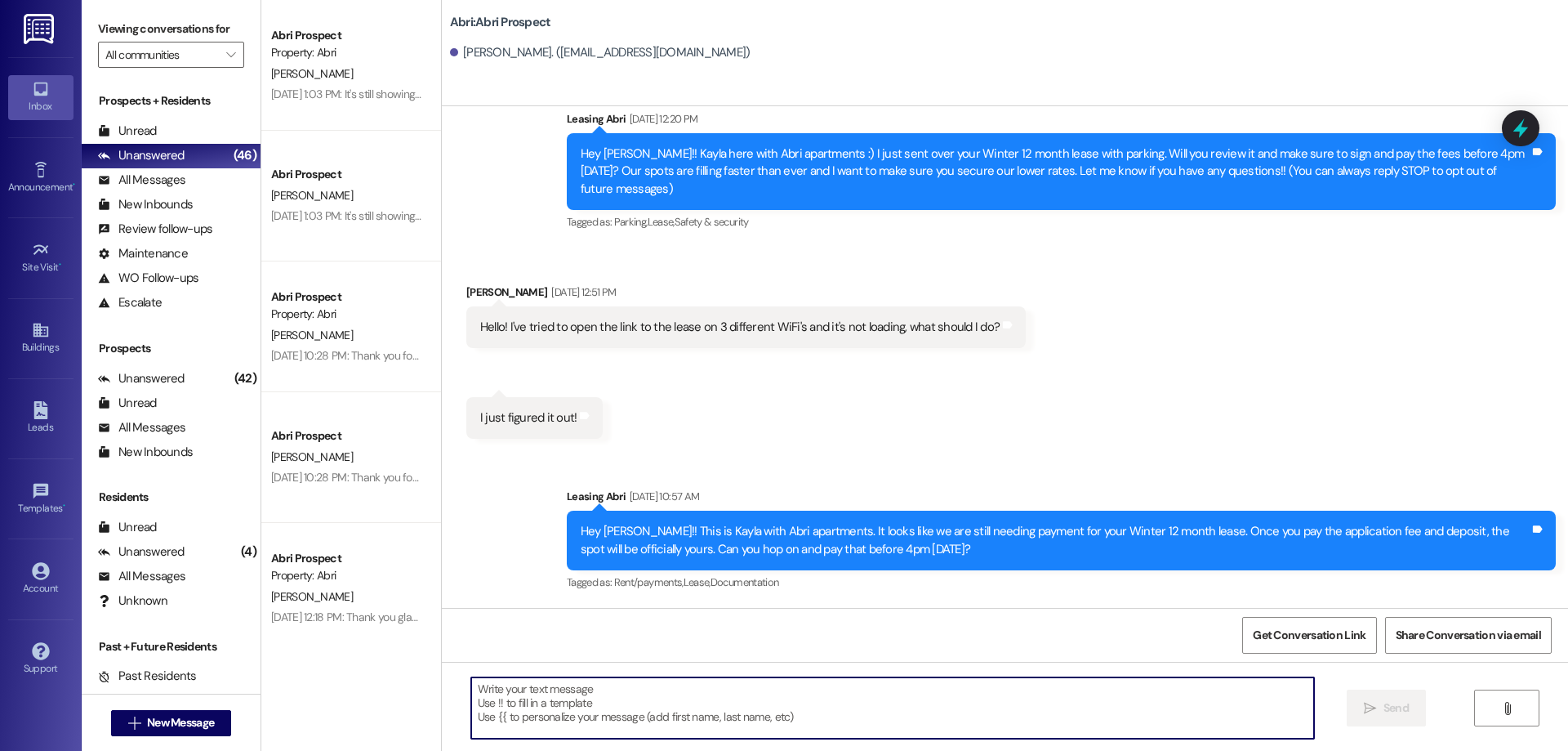
scroll to position [46, 0]
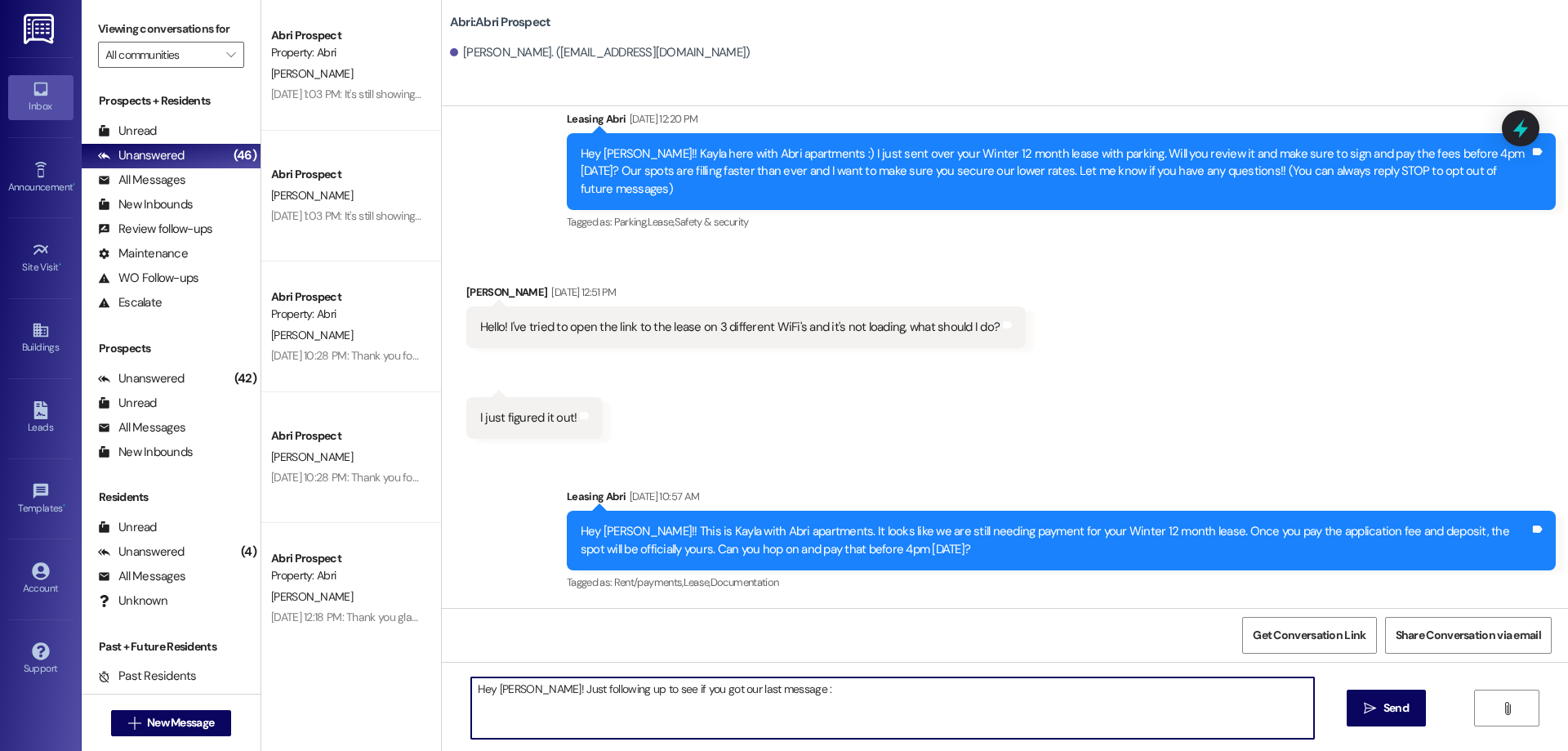
type textarea "Hey [PERSON_NAME]! Just following up to see if you got our last message :)"
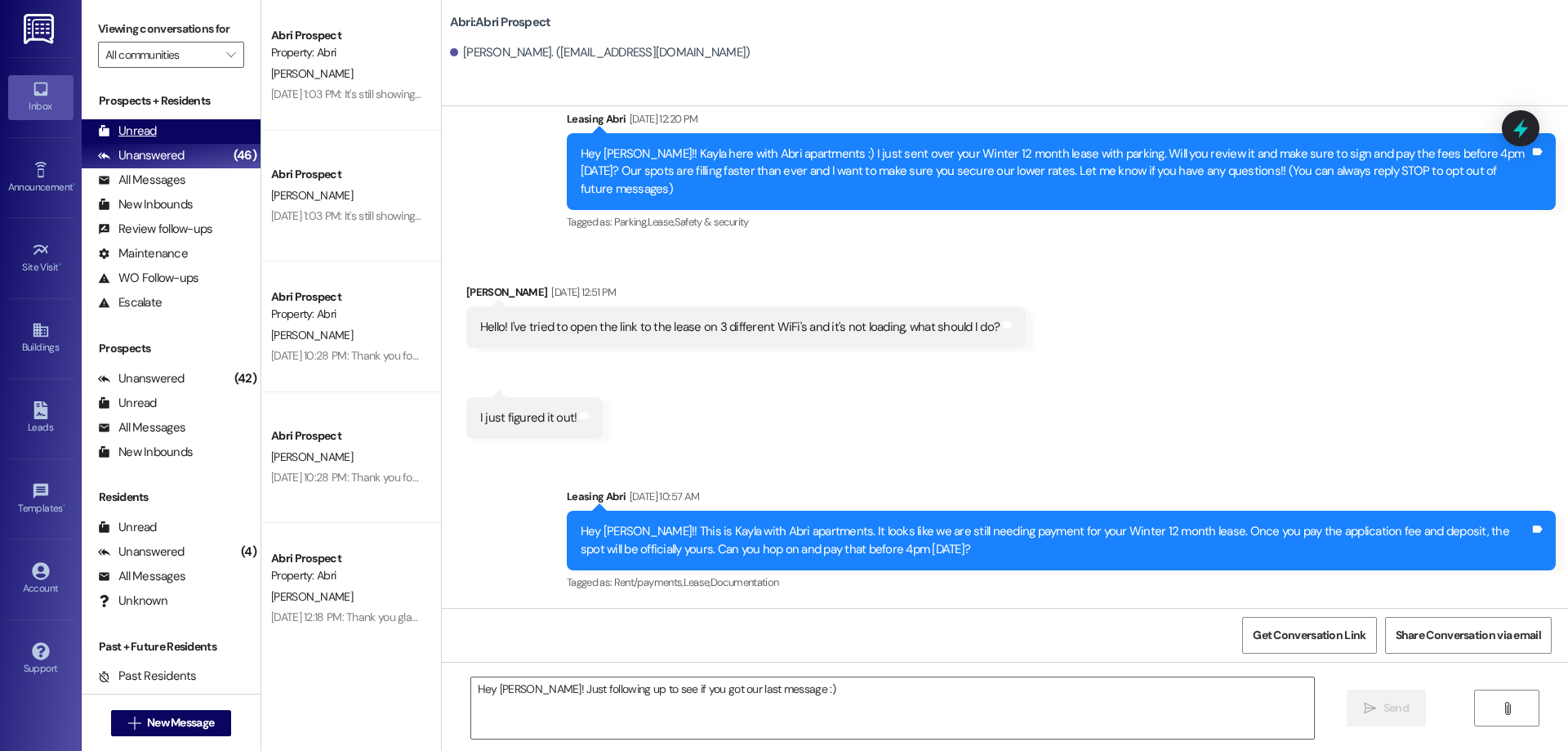
click at [199, 124] on div "Unread (0)" at bounding box center [170, 132] width 179 height 25
